Goal: Transaction & Acquisition: Purchase product/service

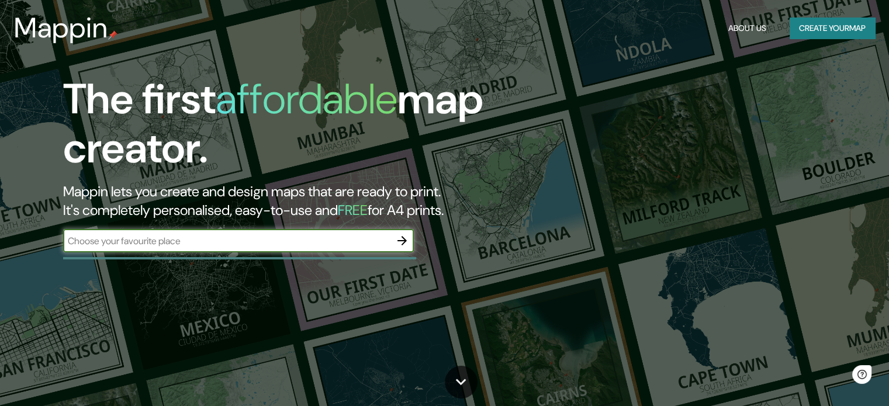
click at [302, 243] on input "text" at bounding box center [226, 240] width 327 height 13
type input "[GEOGRAPHIC_DATA]"
click at [403, 244] on icon "button" at bounding box center [402, 241] width 14 height 14
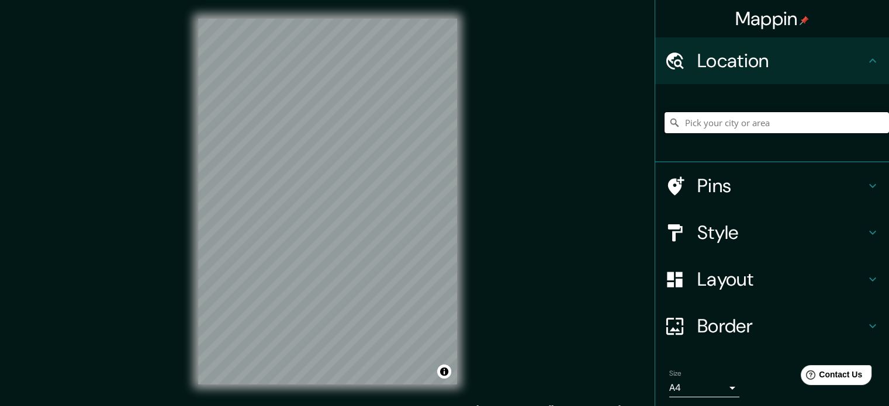
click at [752, 128] on input "Pick your city or area" at bounding box center [777, 122] width 224 height 21
drag, startPoint x: 844, startPoint y: 122, endPoint x: 707, endPoint y: 118, distance: 136.3
click at [707, 118] on input "Distrito Legislativo de [GEOGRAPHIC_DATA], [GEOGRAPHIC_DATA]" at bounding box center [777, 122] width 224 height 21
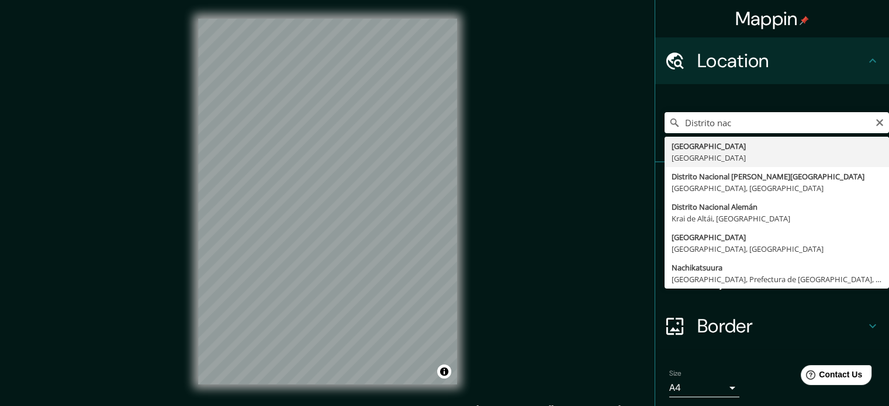
type input "[GEOGRAPHIC_DATA], [GEOGRAPHIC_DATA]"
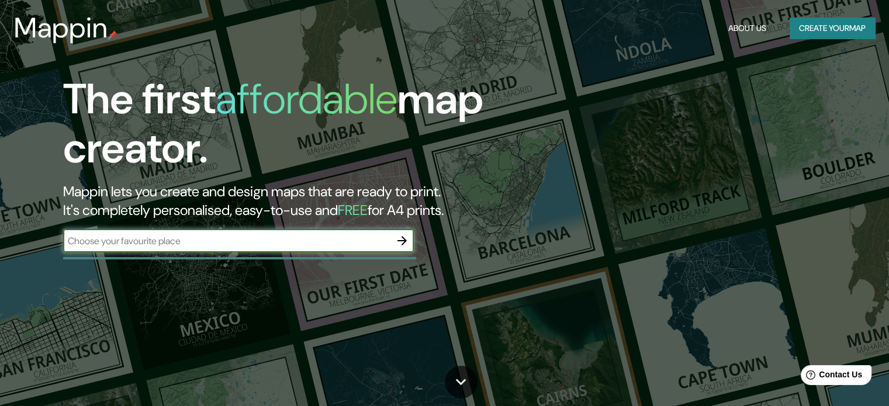
click at [309, 232] on div "​" at bounding box center [238, 240] width 351 height 23
click at [313, 235] on input "text" at bounding box center [226, 240] width 327 height 13
type input "[GEOGRAPHIC_DATA]"
click at [409, 246] on icon "button" at bounding box center [402, 241] width 14 height 14
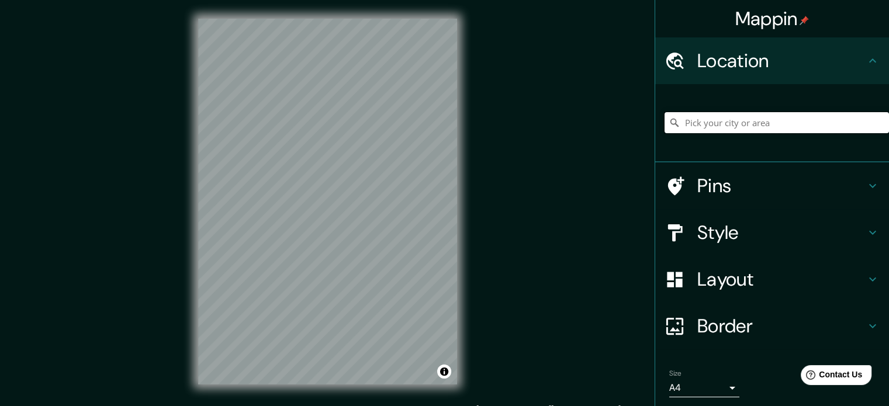
click at [709, 133] on input "Pick your city or area" at bounding box center [777, 122] width 224 height 21
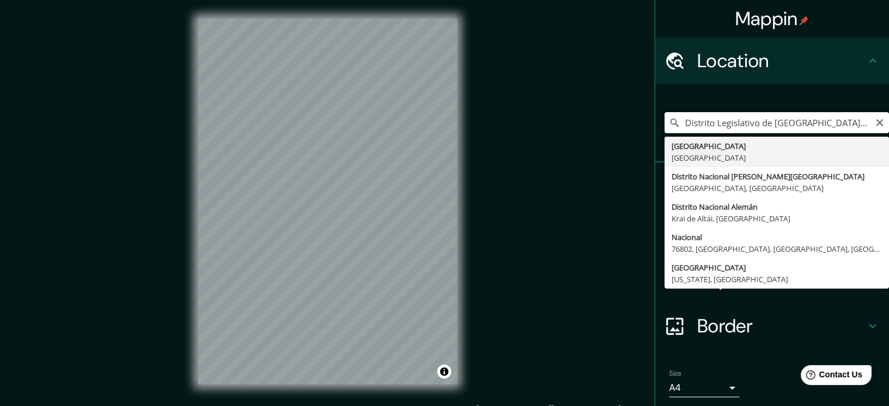
type input "[GEOGRAPHIC_DATA], [GEOGRAPHIC_DATA]"
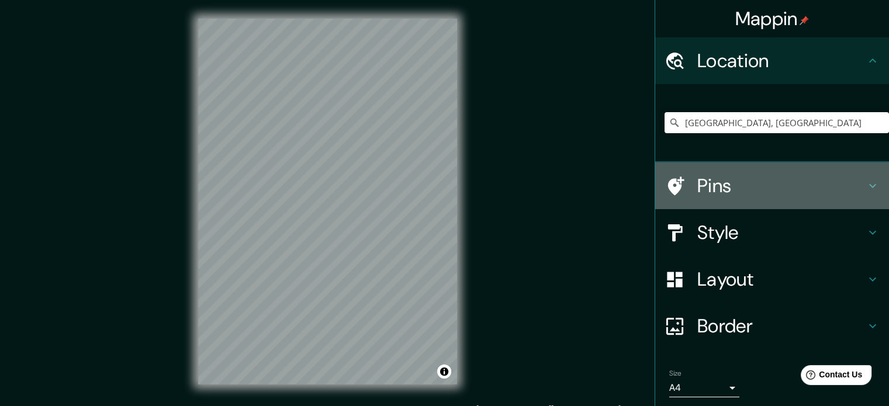
click at [723, 182] on h4 "Pins" at bounding box center [781, 185] width 168 height 23
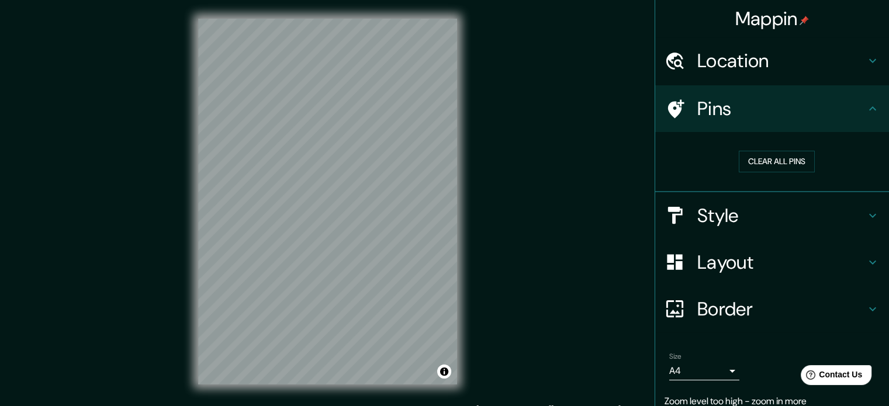
click at [809, 102] on h4 "Pins" at bounding box center [781, 108] width 168 height 23
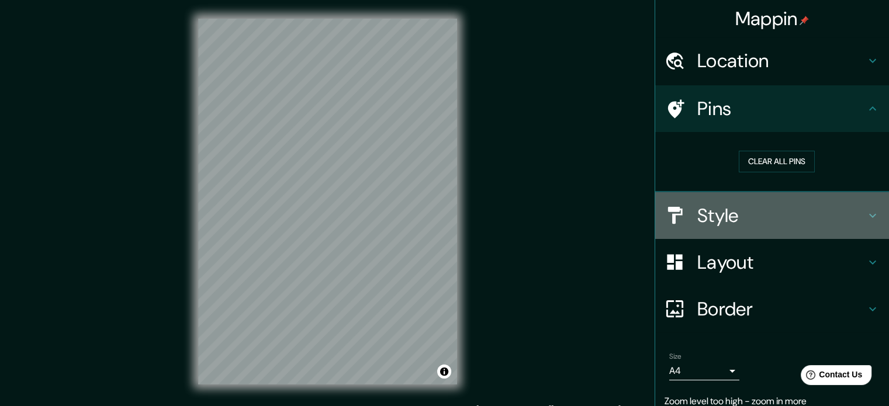
click at [723, 213] on h4 "Style" at bounding box center [781, 215] width 168 height 23
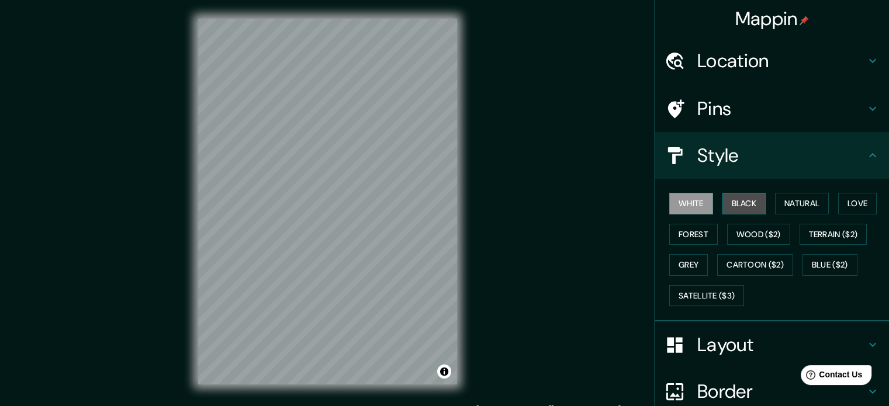
click at [751, 201] on button "Black" at bounding box center [745, 204] width 44 height 22
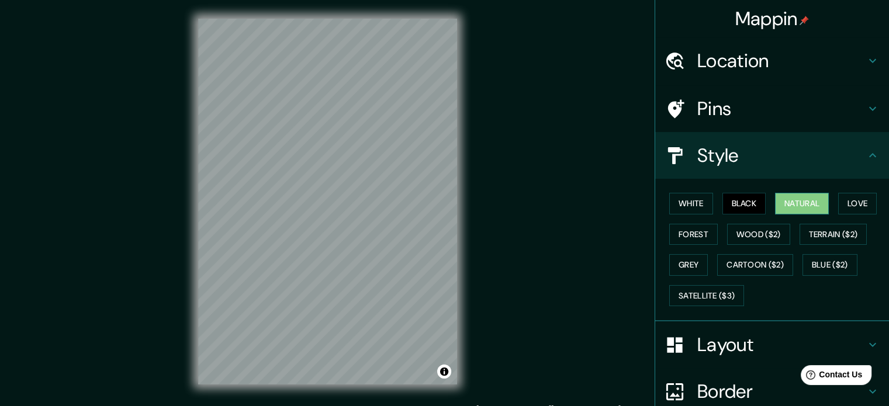
click at [781, 196] on button "Natural" at bounding box center [802, 204] width 54 height 22
click at [849, 198] on button "Love" at bounding box center [857, 204] width 39 height 22
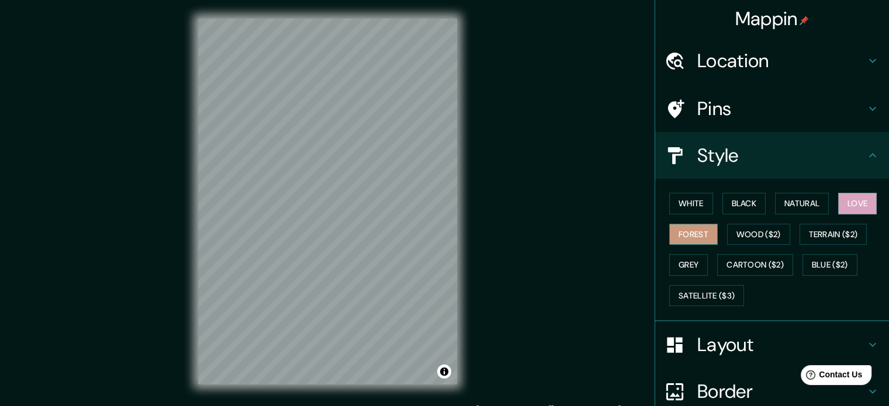
click at [695, 230] on button "Forest" at bounding box center [693, 235] width 49 height 22
click at [690, 257] on button "Grey" at bounding box center [688, 265] width 39 height 22
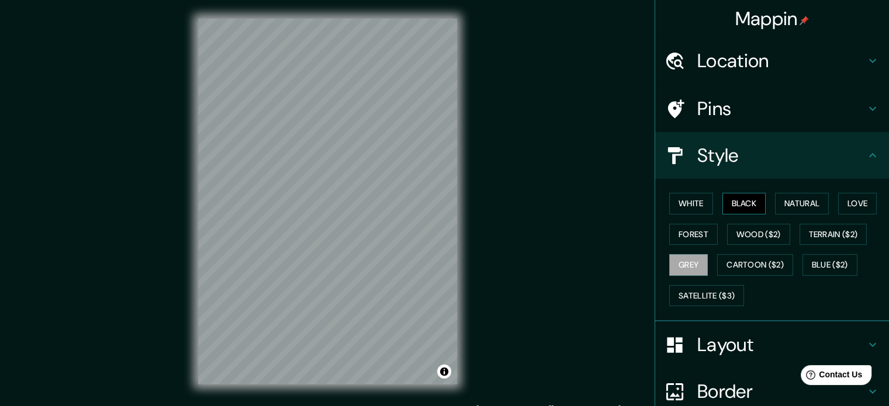
click at [737, 212] on button "Black" at bounding box center [745, 204] width 44 height 22
click at [778, 201] on button "Natural" at bounding box center [802, 204] width 54 height 22
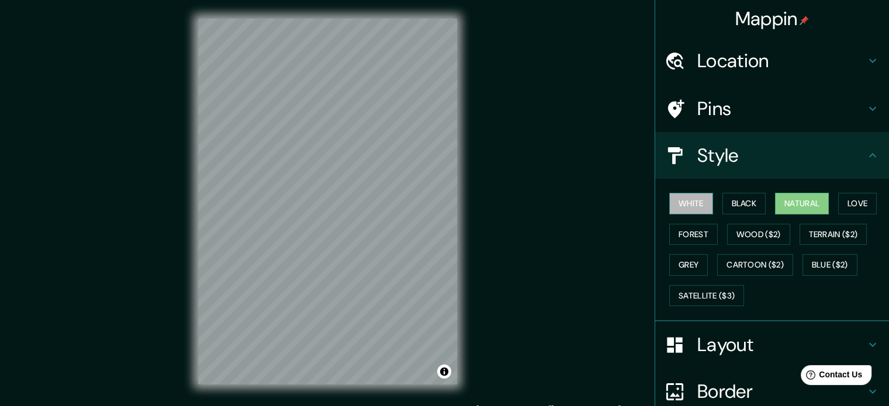
click at [699, 204] on button "White" at bounding box center [691, 204] width 44 height 22
click at [726, 202] on button "Black" at bounding box center [745, 204] width 44 height 22
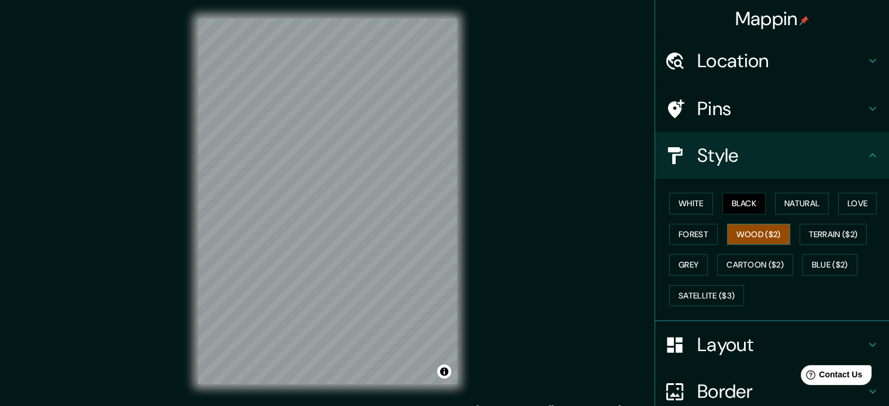
click at [762, 239] on button "Wood ($2)" at bounding box center [758, 235] width 63 height 22
click at [702, 199] on button "White" at bounding box center [691, 204] width 44 height 22
click at [732, 198] on button "Black" at bounding box center [745, 204] width 44 height 22
click at [801, 207] on button "Natural" at bounding box center [802, 204] width 54 height 22
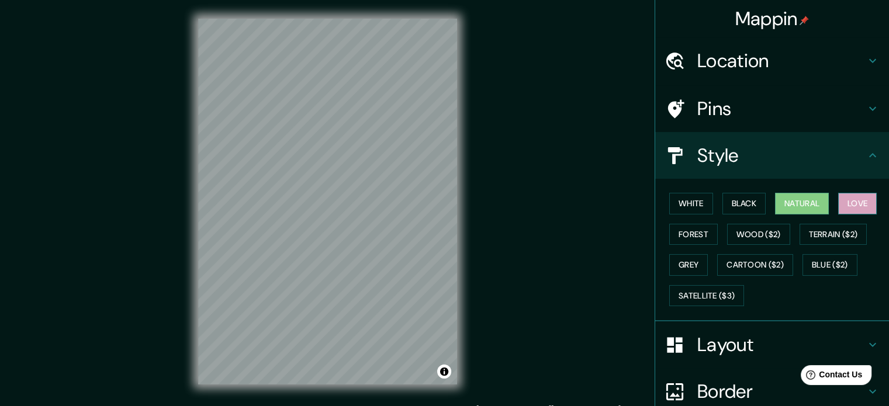
click at [838, 203] on button "Love" at bounding box center [857, 204] width 39 height 22
click at [704, 285] on button "Satellite ($3)" at bounding box center [706, 296] width 75 height 22
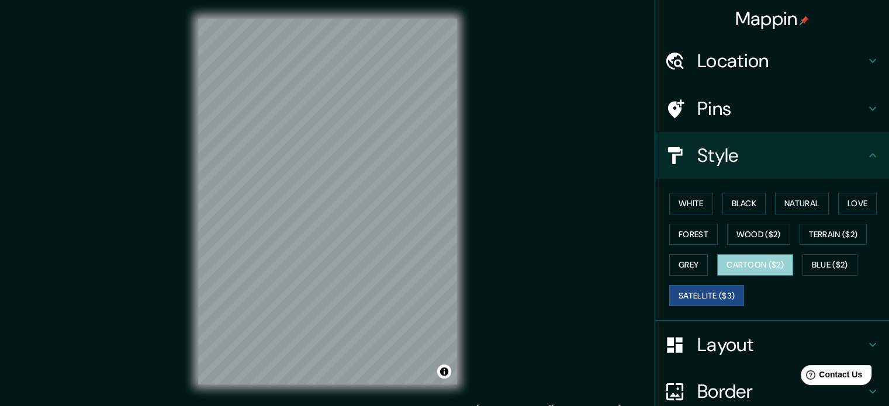
click at [740, 263] on button "Cartoon ($2)" at bounding box center [755, 265] width 76 height 22
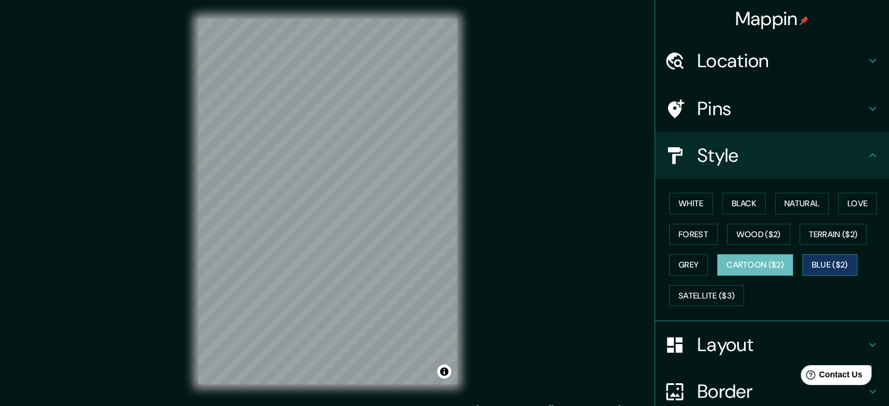
click at [816, 258] on button "Blue ($2)" at bounding box center [830, 265] width 55 height 22
click at [669, 267] on button "Grey" at bounding box center [688, 265] width 39 height 22
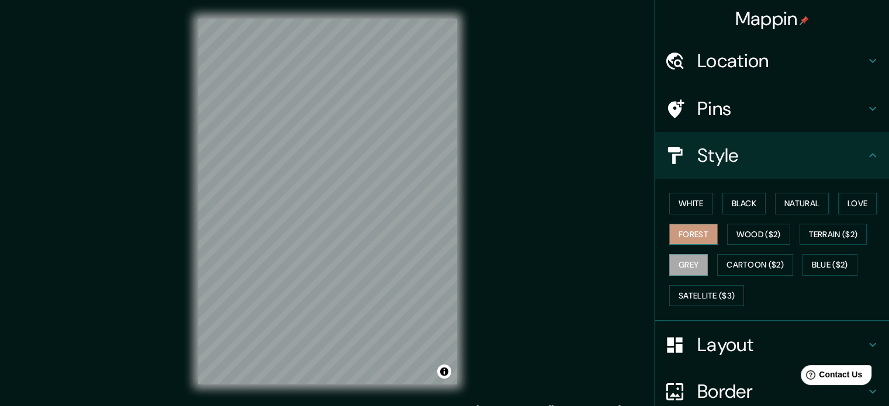
click at [698, 240] on button "Forest" at bounding box center [693, 235] width 49 height 22
click at [699, 197] on button "White" at bounding box center [691, 204] width 44 height 22
click at [324, 192] on div at bounding box center [328, 196] width 9 height 9
click at [375, 204] on div at bounding box center [373, 205] width 9 height 9
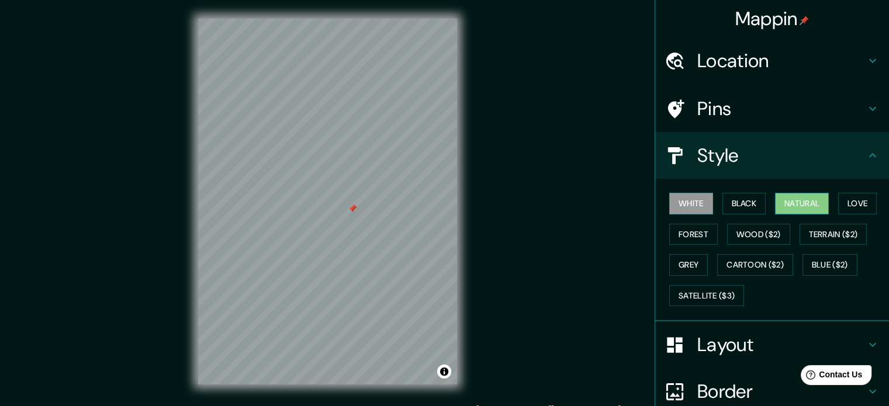
click at [817, 196] on button "Natural" at bounding box center [802, 204] width 54 height 22
click at [696, 231] on button "Forest" at bounding box center [693, 235] width 49 height 22
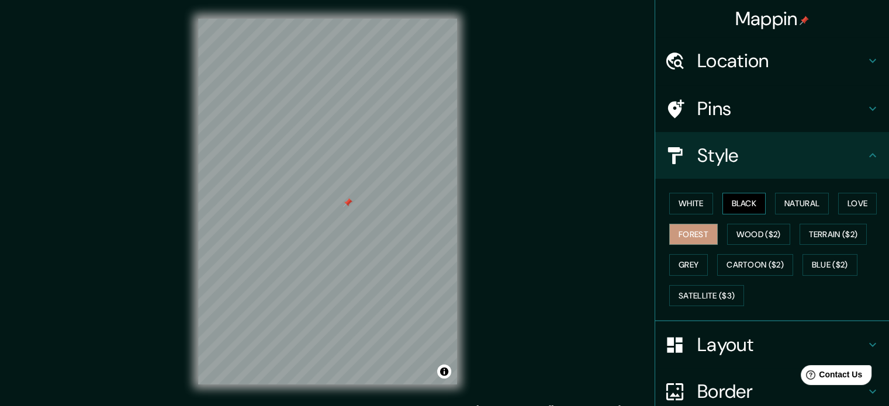
click at [723, 205] on button "Black" at bounding box center [745, 204] width 44 height 22
click at [684, 207] on button "White" at bounding box center [691, 204] width 44 height 22
click at [730, 202] on button "Black" at bounding box center [745, 204] width 44 height 22
click at [815, 196] on button "Natural" at bounding box center [802, 204] width 54 height 22
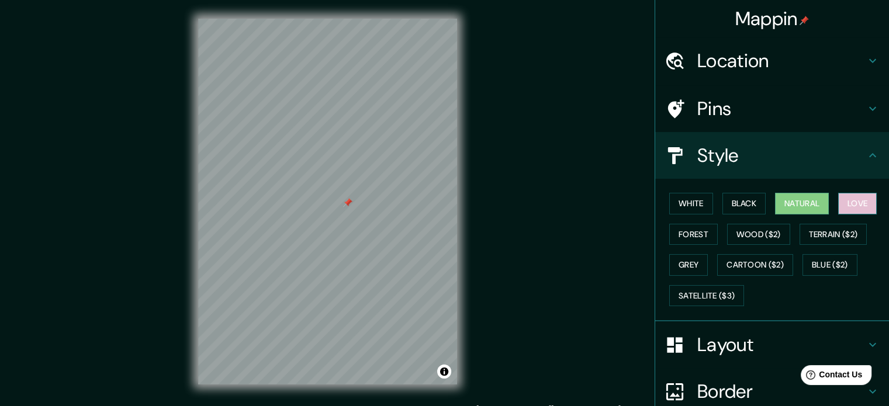
click at [865, 202] on button "Love" at bounding box center [857, 204] width 39 height 22
click at [816, 201] on button "Natural" at bounding box center [802, 204] width 54 height 22
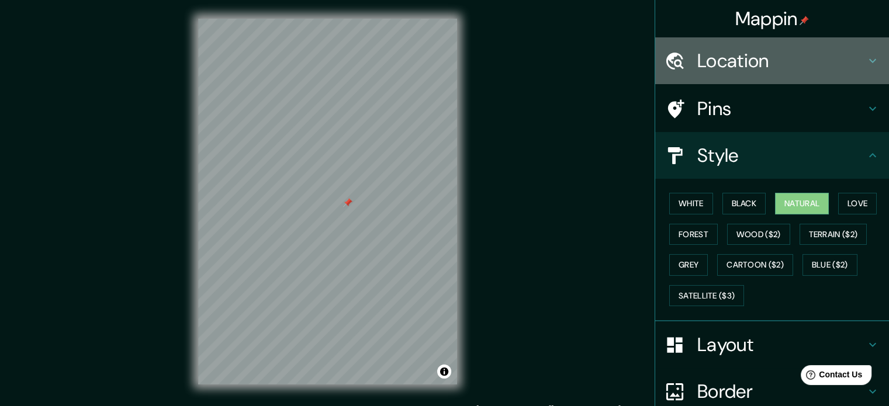
click at [763, 68] on h4 "Location" at bounding box center [781, 60] width 168 height 23
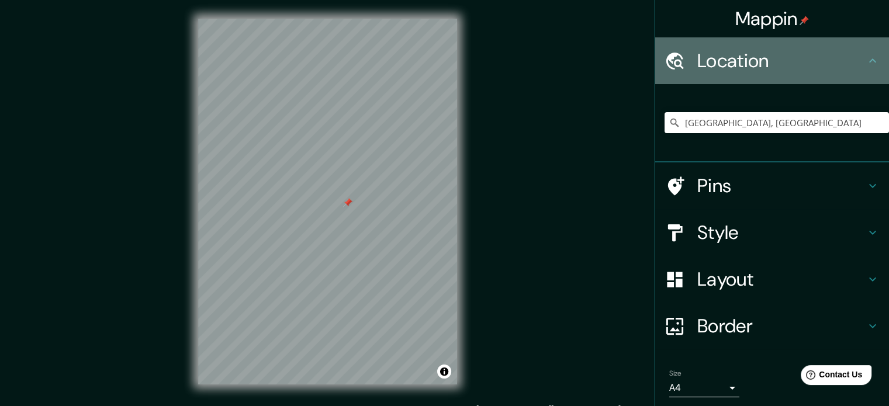
click at [763, 68] on h4 "Location" at bounding box center [781, 60] width 168 height 23
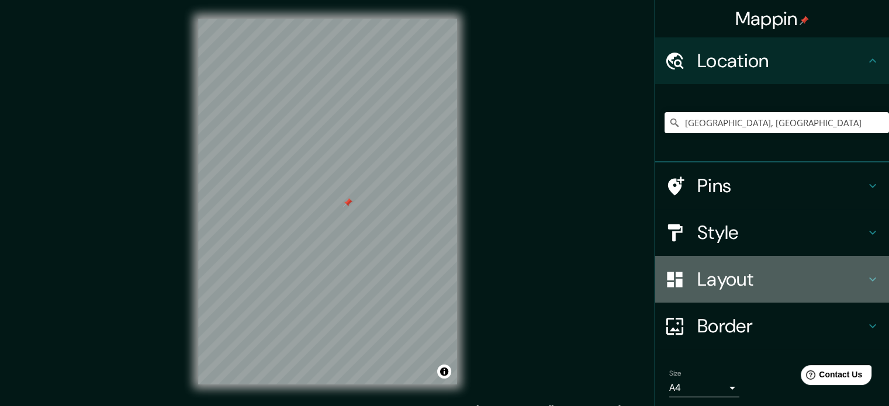
click at [738, 275] on h4 "Layout" at bounding box center [781, 279] width 168 height 23
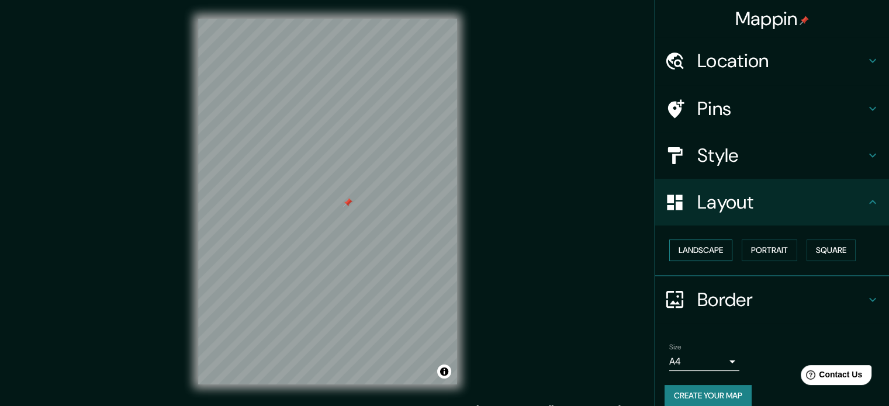
click at [717, 258] on button "Landscape" at bounding box center [700, 251] width 63 height 22
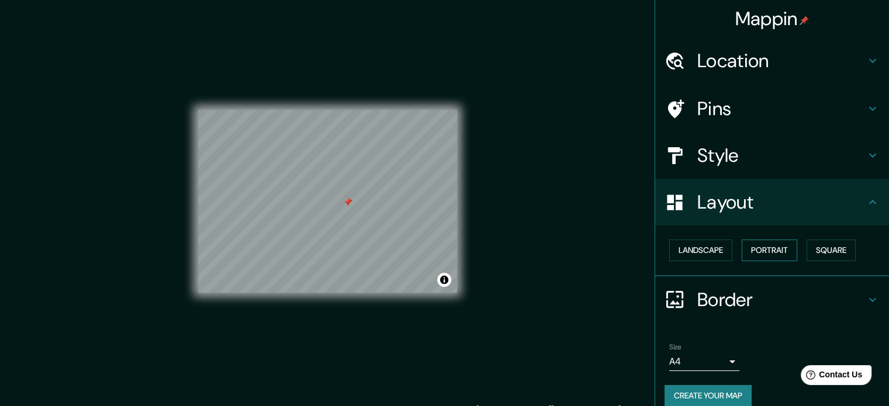
click at [768, 254] on button "Portrait" at bounding box center [770, 251] width 56 height 22
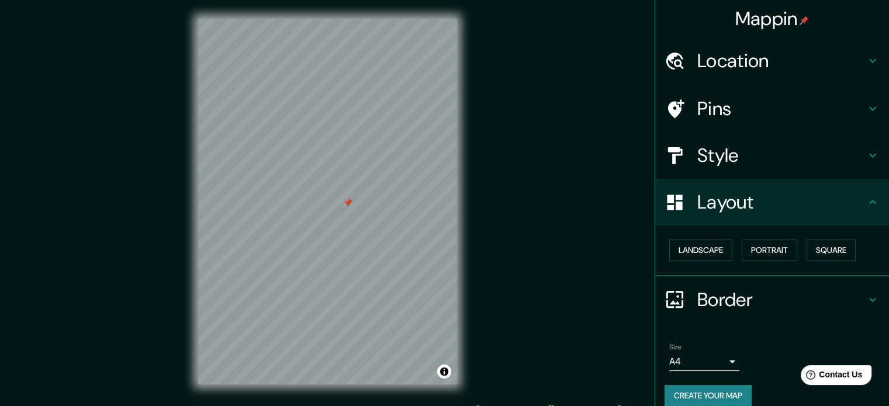
click at [852, 251] on div "Landscape Portrait Square" at bounding box center [777, 250] width 224 height 31
click at [834, 250] on button "Square" at bounding box center [831, 251] width 49 height 22
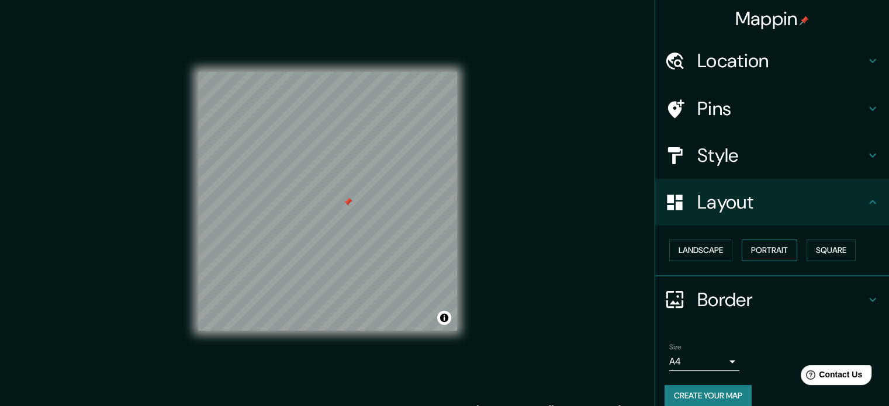
click at [774, 250] on button "Portrait" at bounding box center [770, 251] width 56 height 22
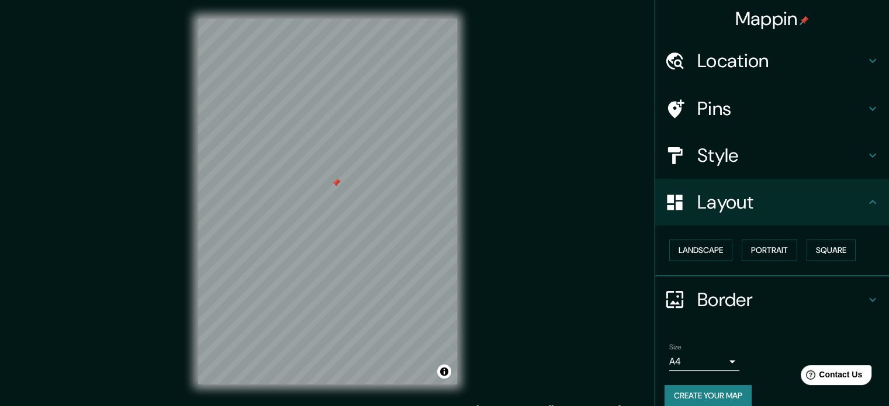
click at [336, 185] on div at bounding box center [335, 182] width 9 height 9
